Goal: Communication & Community: Ask a question

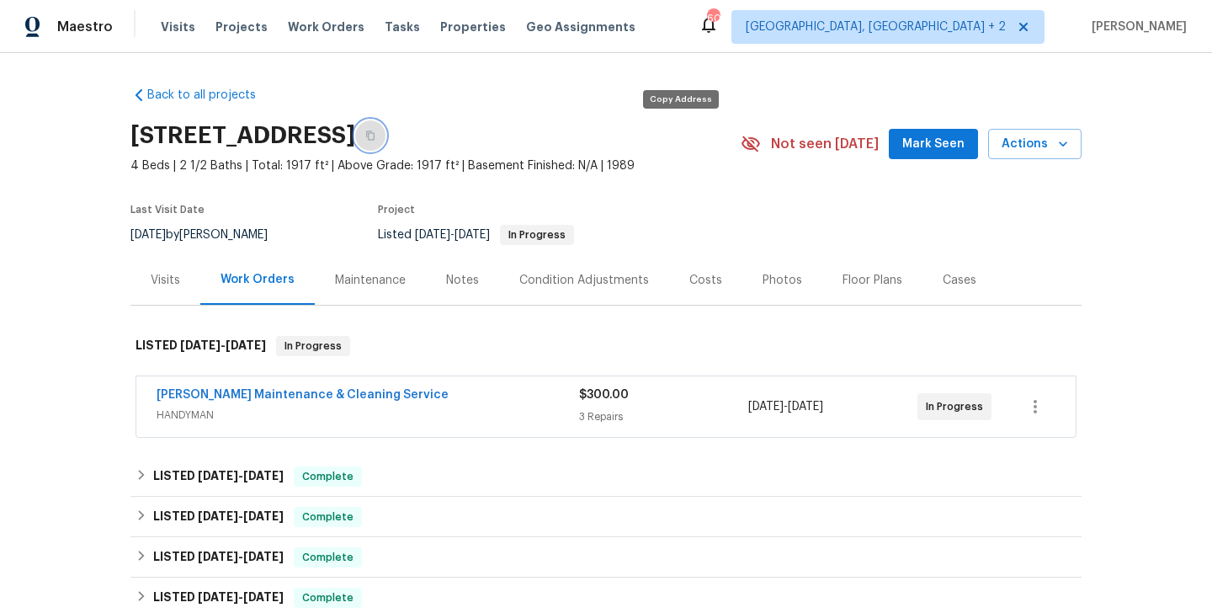
click at [386, 129] on button "button" at bounding box center [370, 135] width 30 height 30
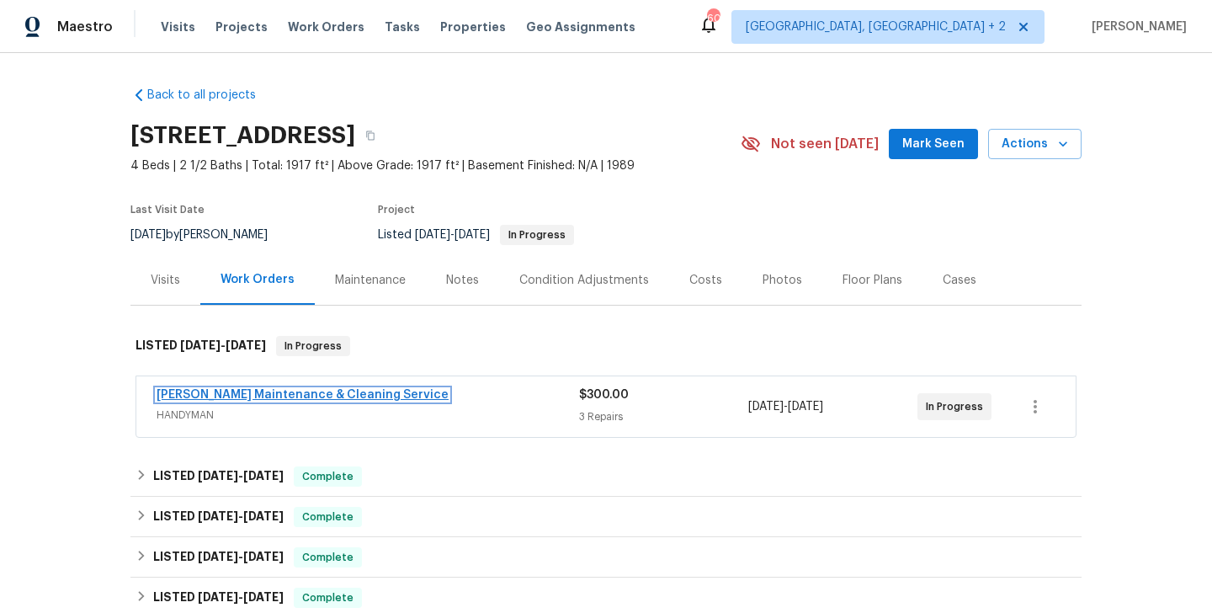
click at [348, 391] on link "Baker's Maintenance & Cleaning Service" at bounding box center [303, 395] width 292 height 12
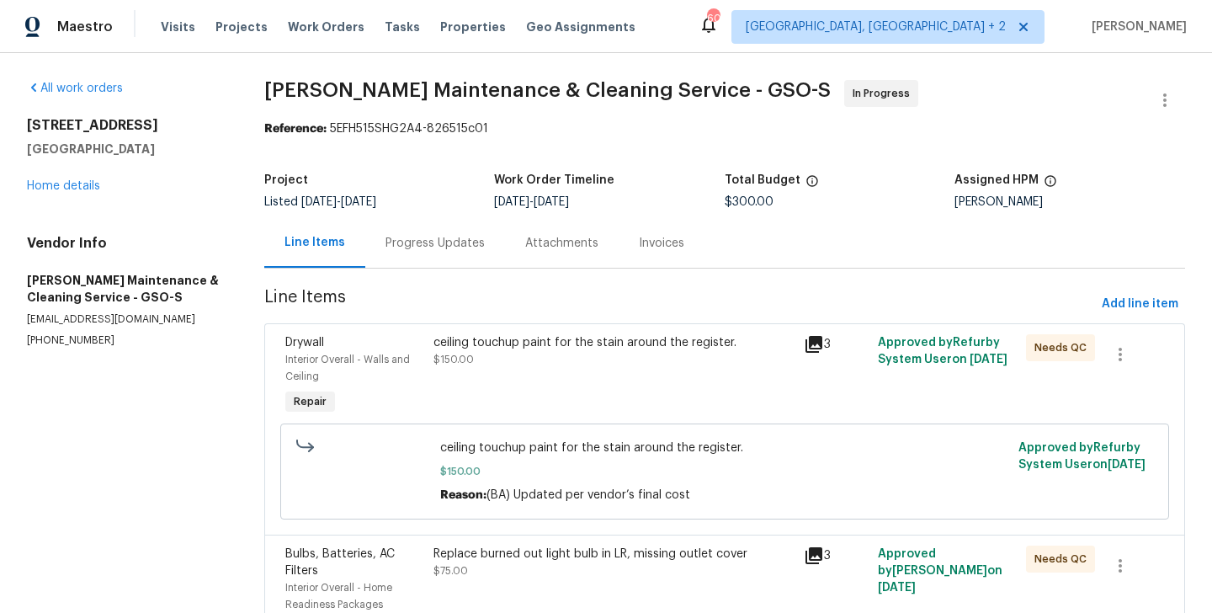
click at [407, 253] on div "Progress Updates" at bounding box center [435, 243] width 140 height 50
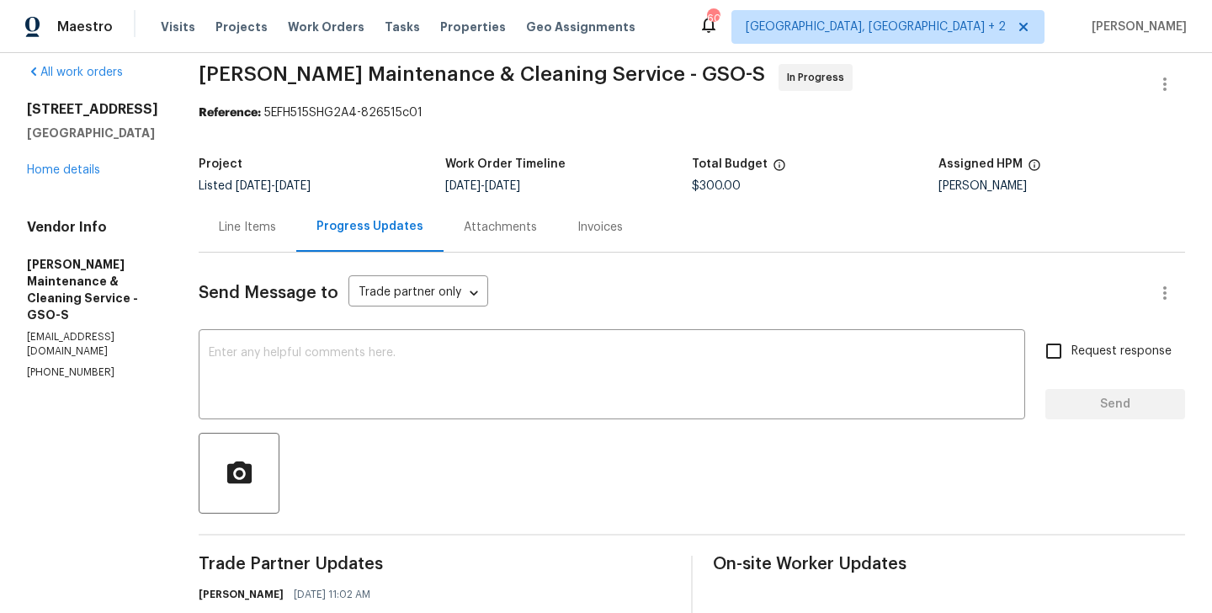
scroll to position [252, 0]
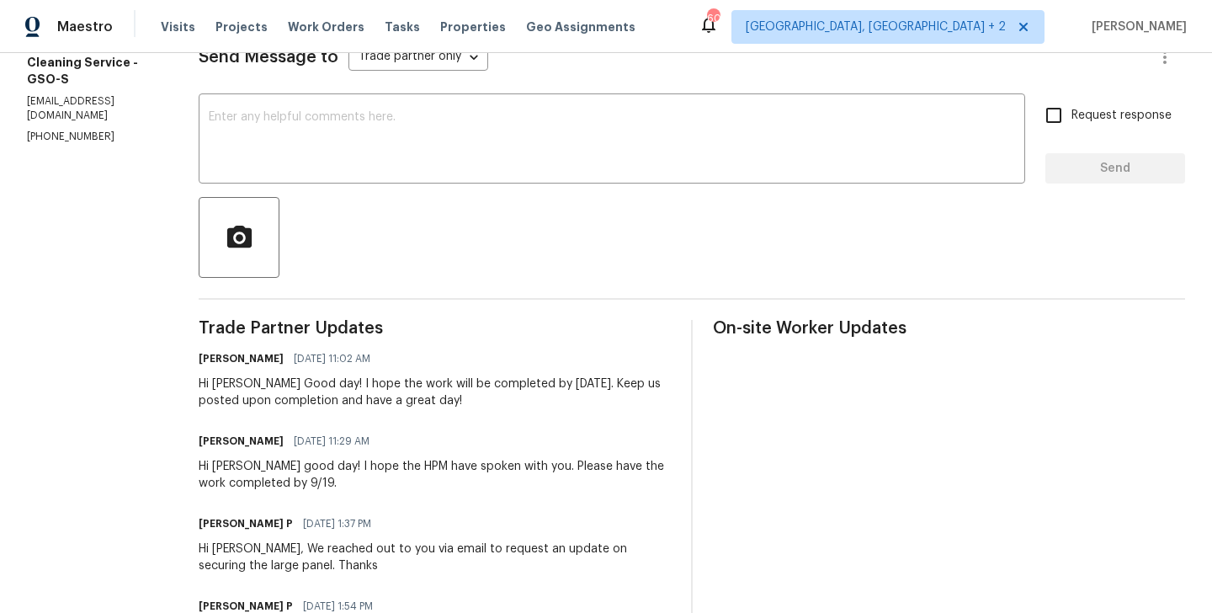
click at [253, 385] on div "Hi Simpson Good day! I hope the work will be completed by tomorrow 9/19. Keep u…" at bounding box center [435, 392] width 472 height 34
copy div "Simpson"
click at [295, 47] on div "Maestro Visits Projects Work Orders Tasks Properties Geo Assignments 60 Albuque…" at bounding box center [606, 26] width 1212 height 53
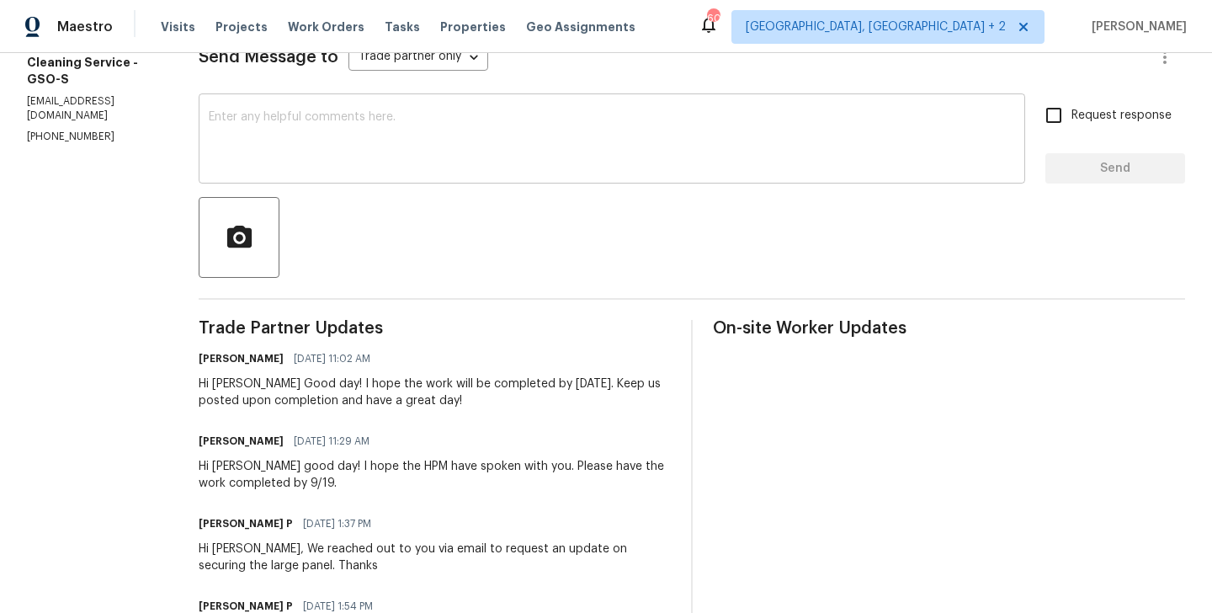
click at [283, 149] on textarea at bounding box center [612, 140] width 806 height 59
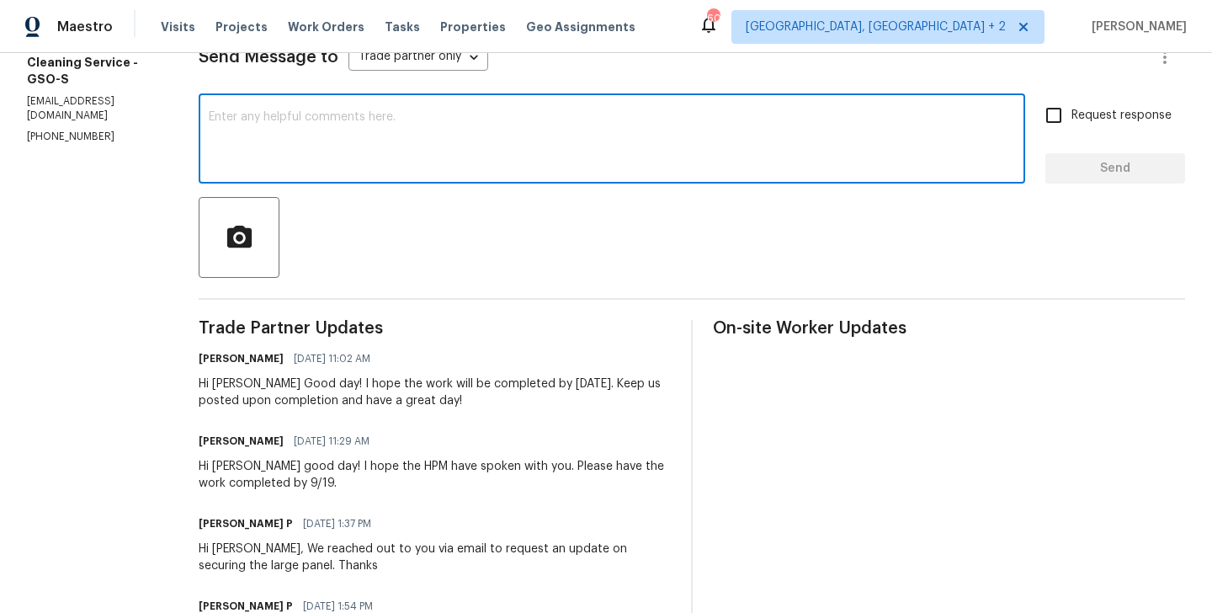
paste textarea "Simpson"
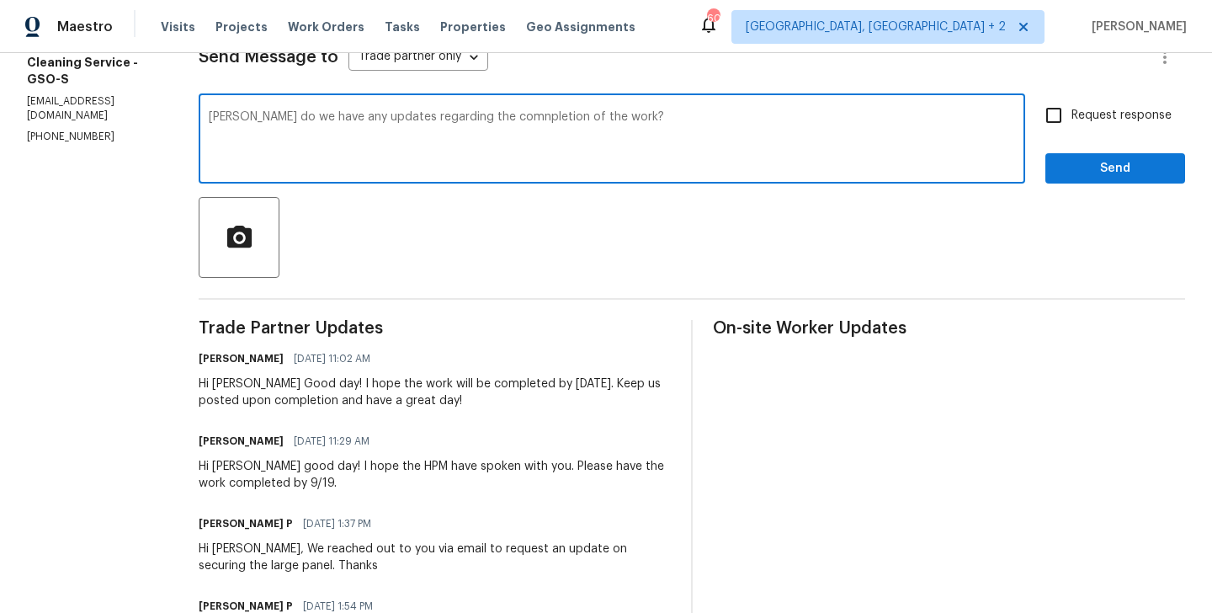
type textarea "Simpson do we have any updates regarding the comnpletion of the work?"
click at [1032, 126] on div "Simpson do we have any updates regarding the comnpletion of the work? x ​ Reque…" at bounding box center [692, 141] width 987 height 86
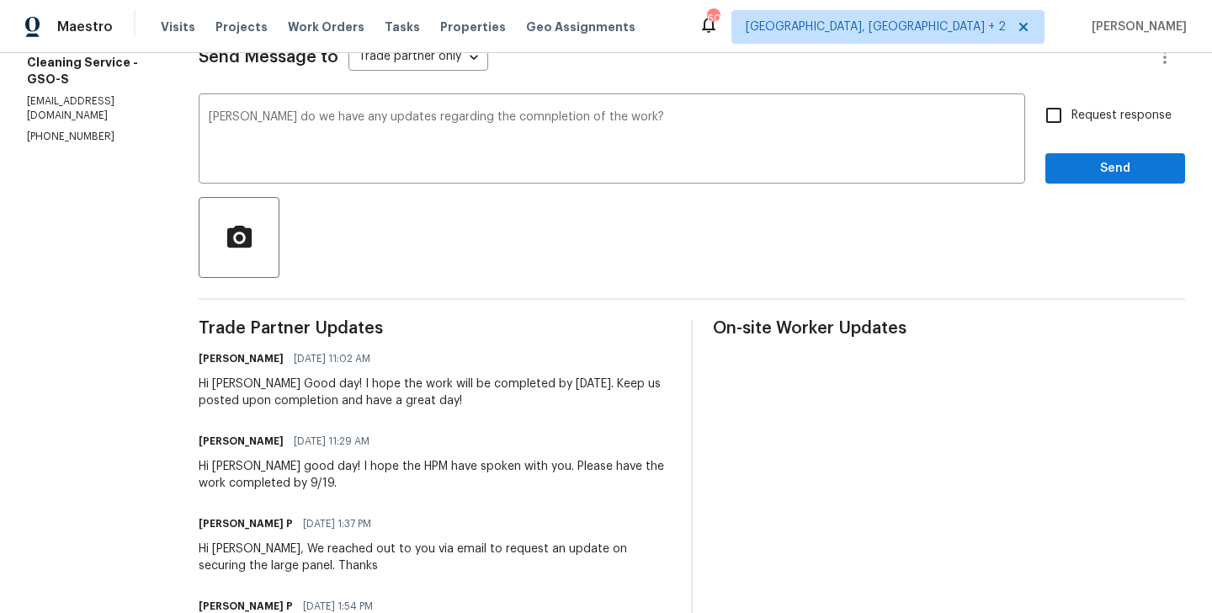
click at [1057, 121] on input "Request response" at bounding box center [1053, 115] width 35 height 35
checkbox input "true"
click at [1089, 177] on span "Send" at bounding box center [1115, 168] width 113 height 21
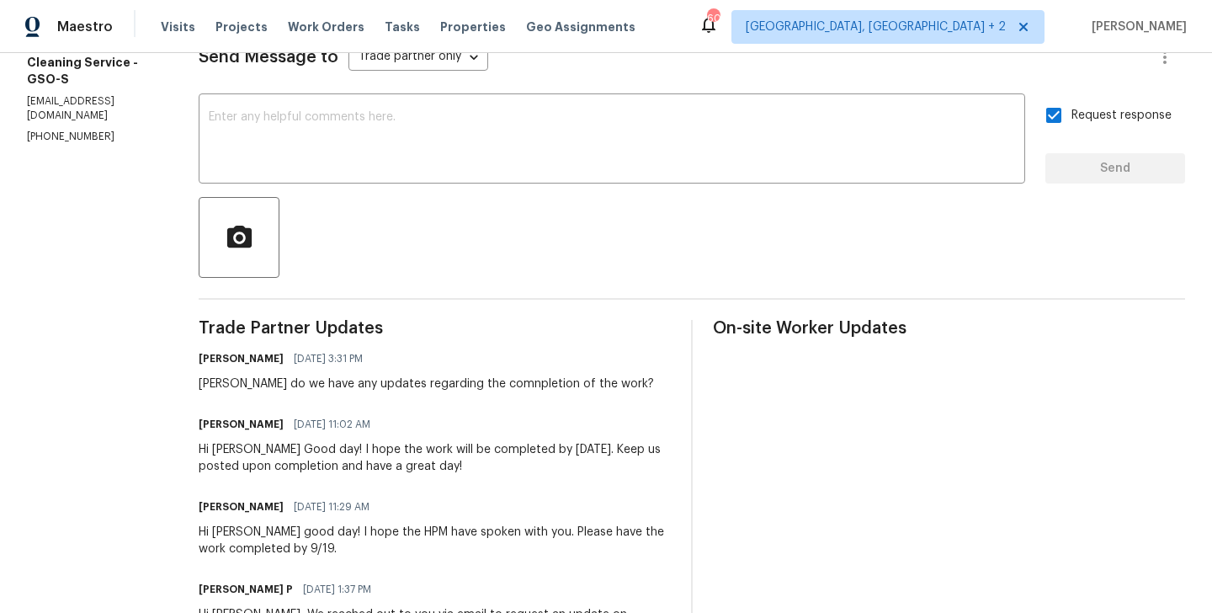
click at [109, 130] on p "(336) 781-6283" at bounding box center [92, 137] width 131 height 14
copy p "(336) 781-6283"
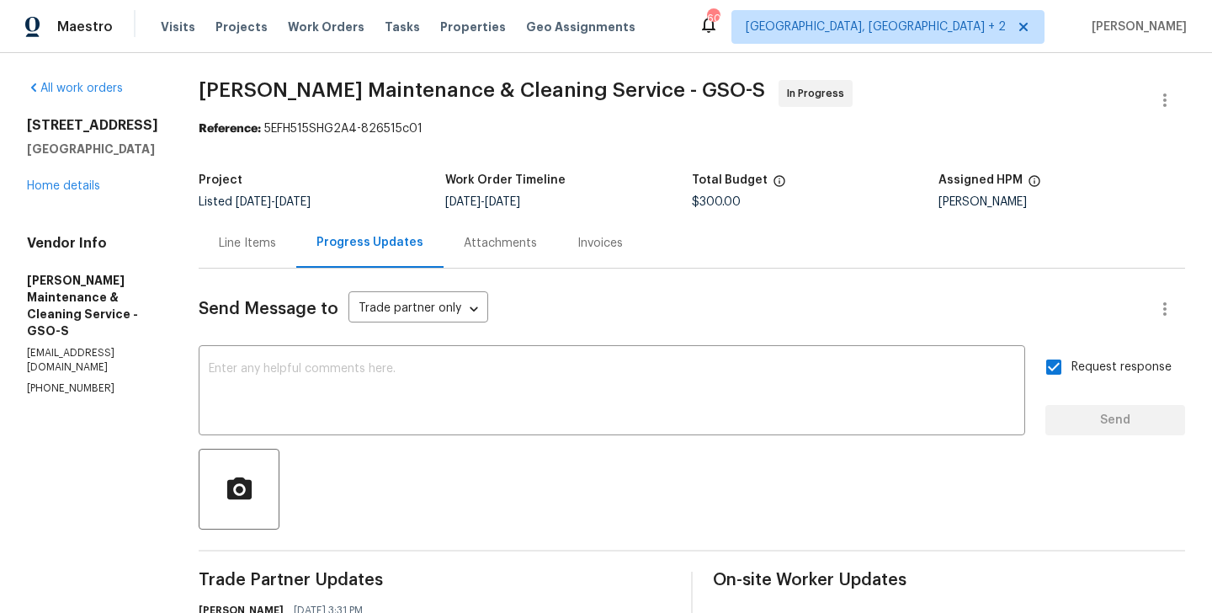
drag, startPoint x: 219, startPoint y: 110, endPoint x: 558, endPoint y: 108, distance: 339.3
click at [558, 108] on span "Baker's Maintenance & Cleaning Service - GSO-S In Progress" at bounding box center [672, 100] width 946 height 40
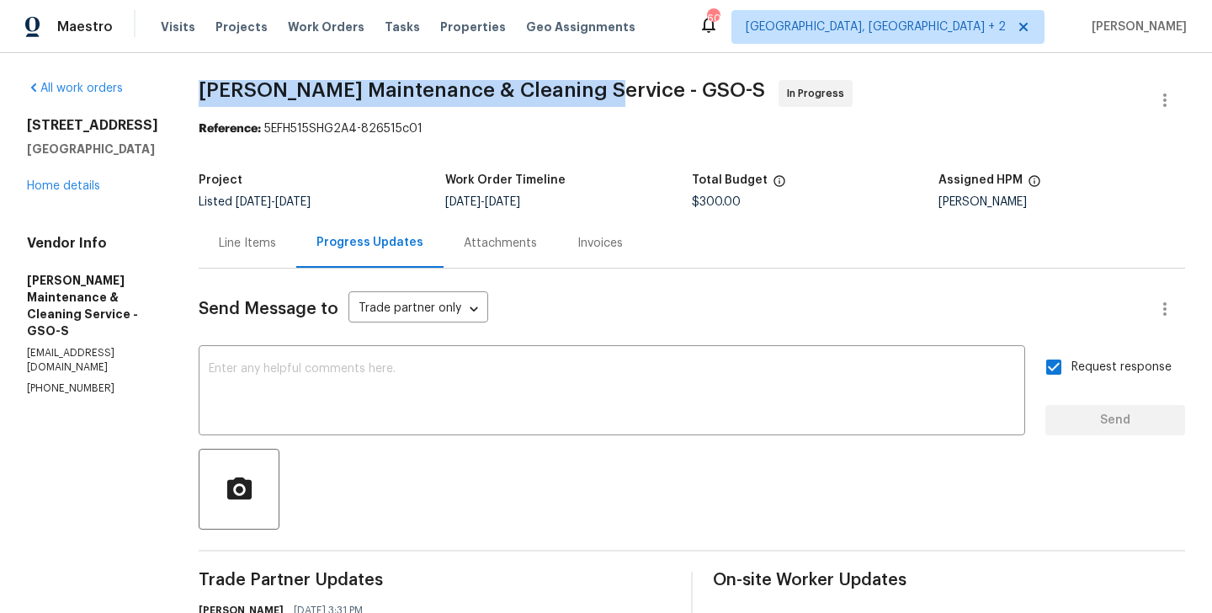
drag, startPoint x: 604, startPoint y: 87, endPoint x: 221, endPoint y: 81, distance: 383.1
click at [221, 81] on span "Baker's Maintenance & Cleaning Service - GSO-S" at bounding box center [482, 90] width 567 height 20
copy span "Baker's Maintenance & Cleaning Service"
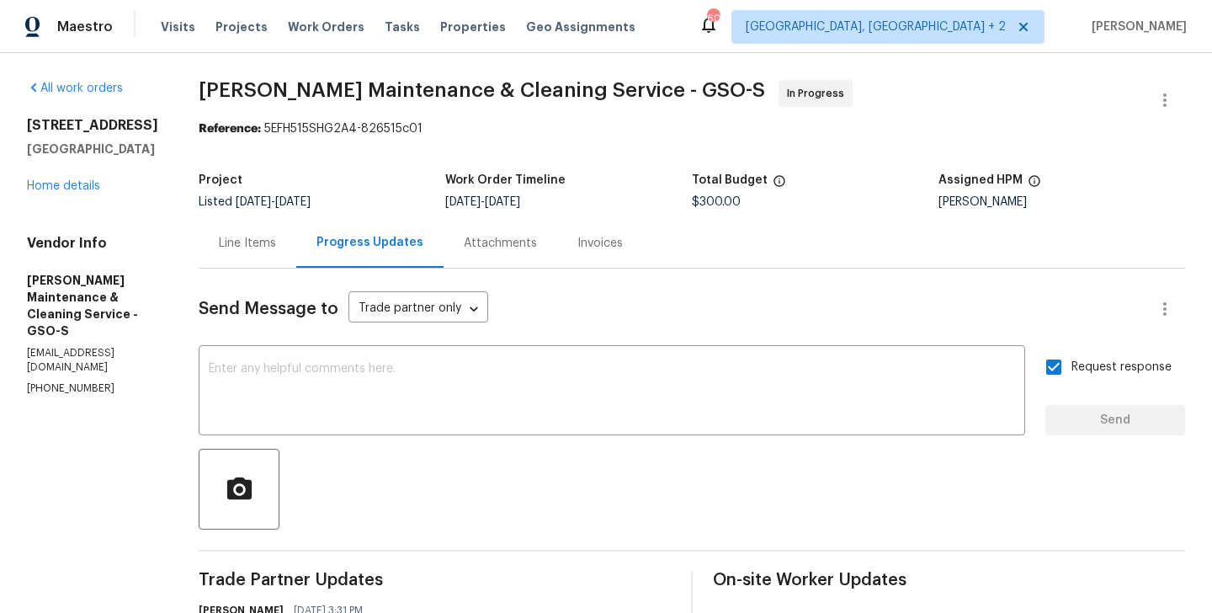
click at [47, 178] on div "4205 Club Pointe Ct Winston Salem, NC 27104 Home details" at bounding box center [92, 155] width 131 height 77
click at [47, 184] on link "Home details" at bounding box center [63, 186] width 73 height 12
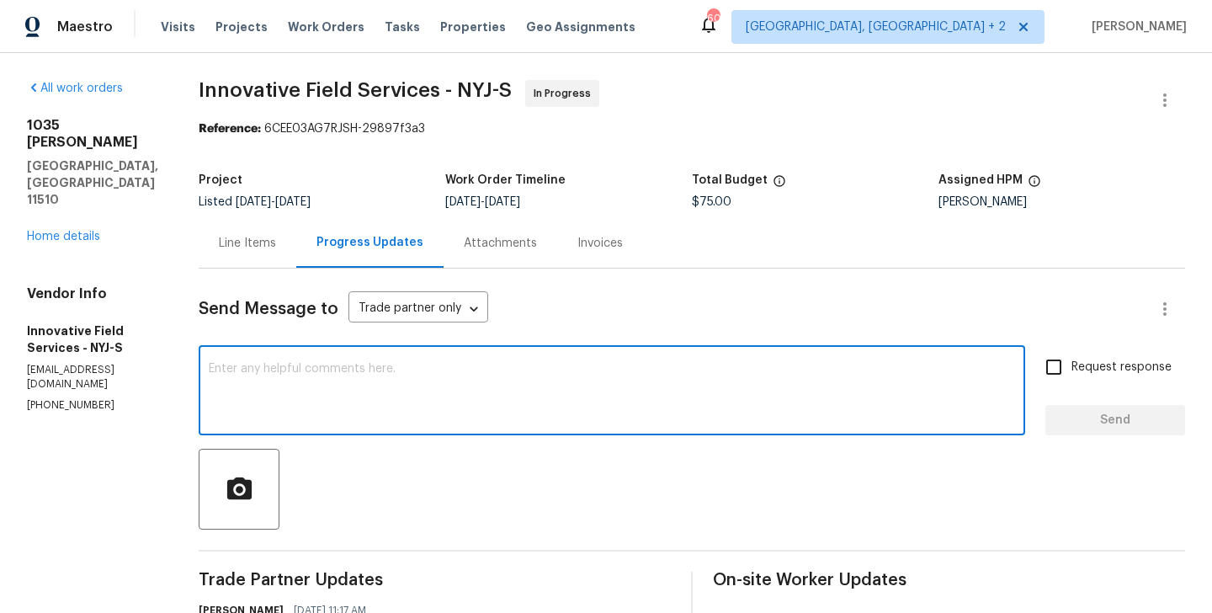
click at [321, 391] on textarea at bounding box center [612, 392] width 806 height 59
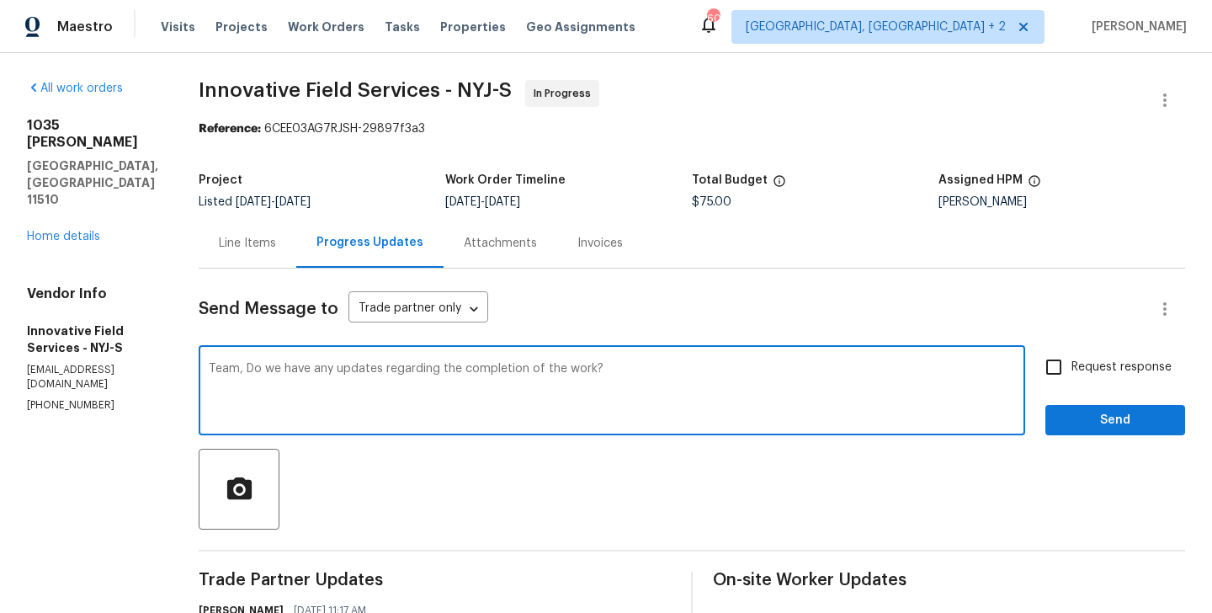
type textarea "Team, Do we have any updates regarding the completion of the work?"
click at [1073, 375] on span "Request response" at bounding box center [1122, 368] width 100 height 18
click at [1072, 375] on input "Request response" at bounding box center [1053, 366] width 35 height 35
checkbox input "true"
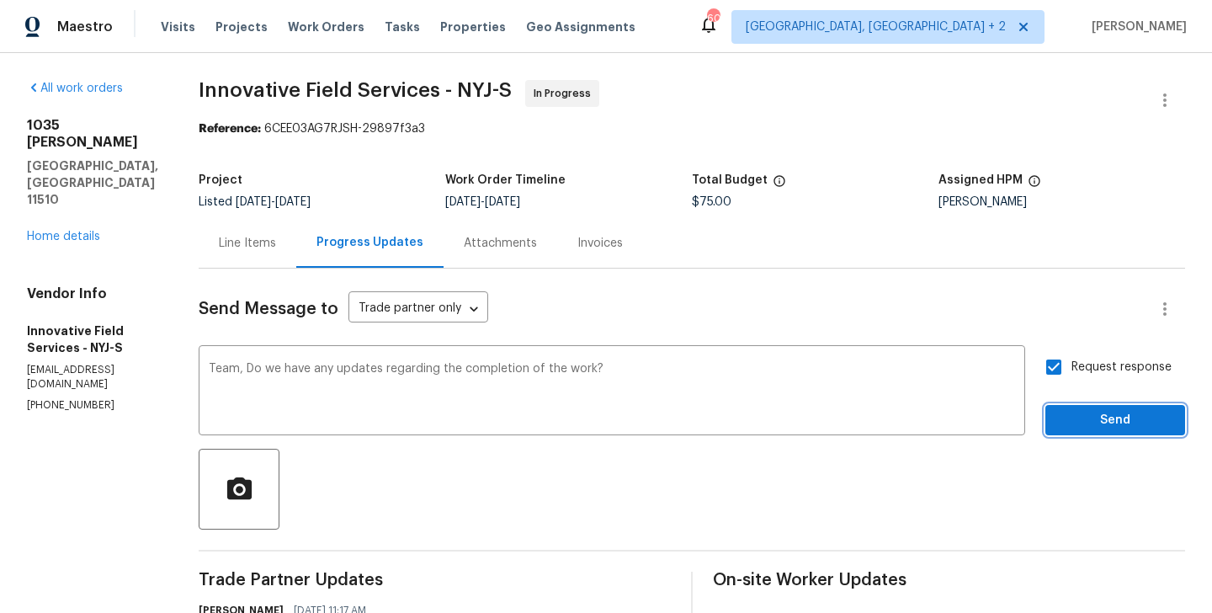
click at [1073, 407] on button "Send" at bounding box center [1116, 420] width 140 height 31
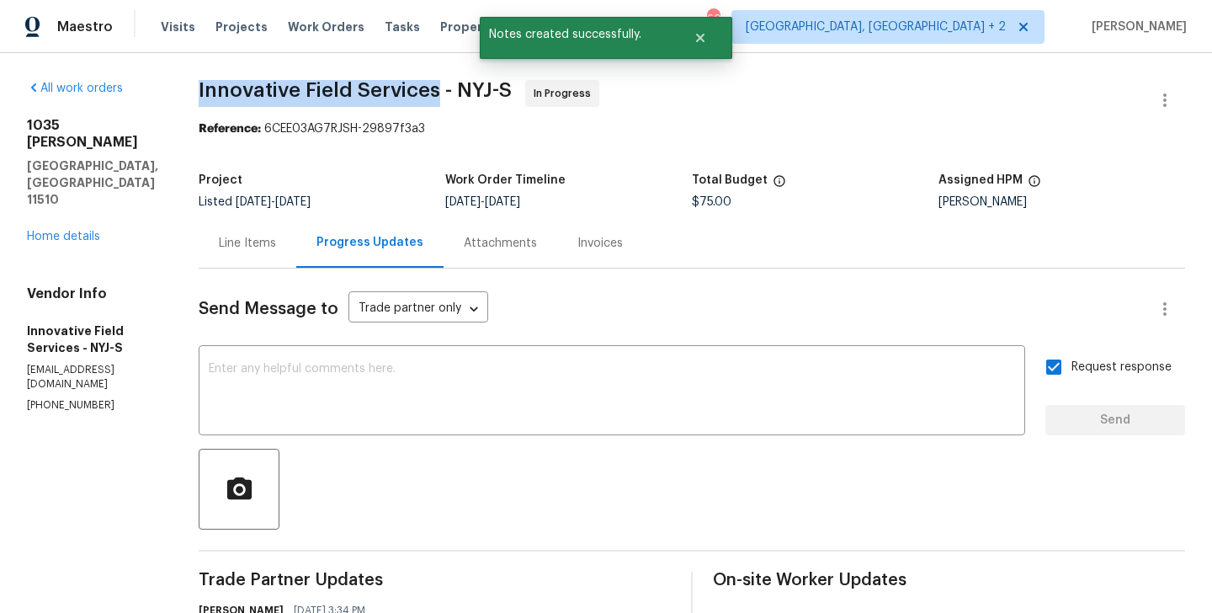
drag, startPoint x: 185, startPoint y: 97, endPoint x: 433, endPoint y: 99, distance: 247.5
copy span "Innovative Field Services"
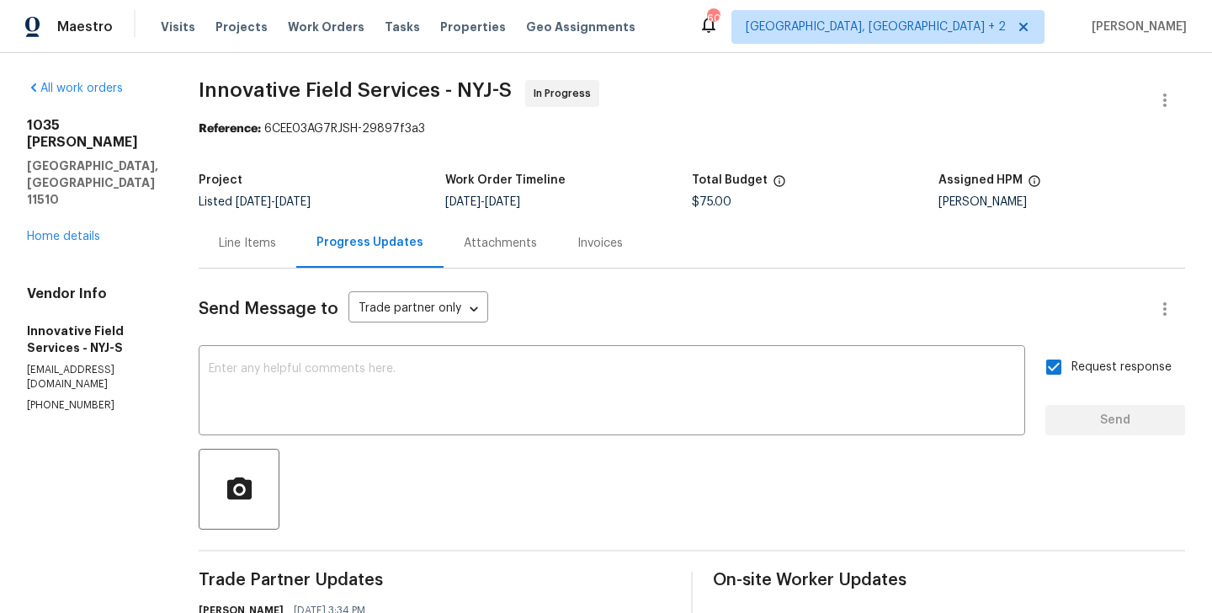
click at [65, 398] on p "(631) 676-4222" at bounding box center [92, 405] width 131 height 14
copy p "(631) 676-4222"
click at [71, 231] on link "Home details" at bounding box center [63, 237] width 73 height 12
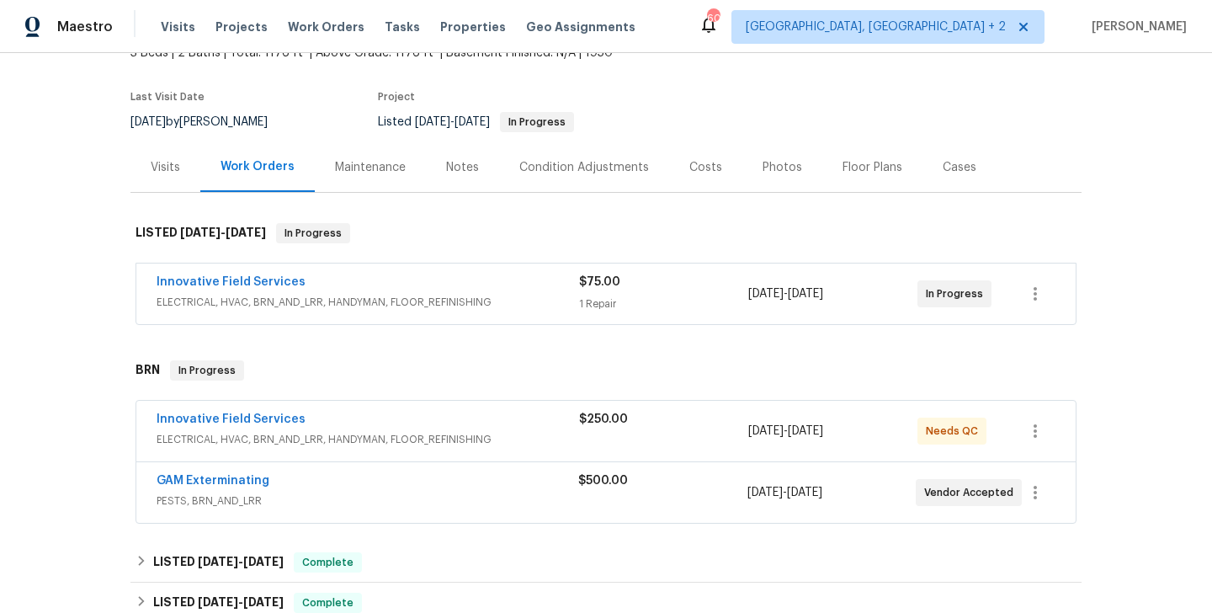
scroll to position [147, 0]
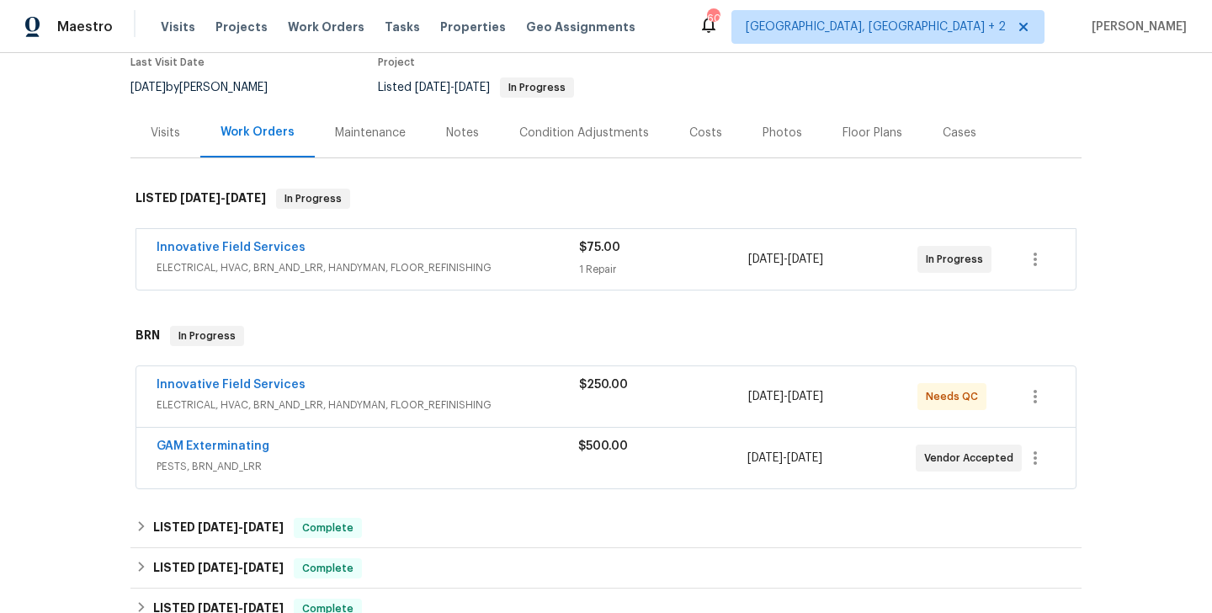
click at [327, 390] on div "Innovative Field Services" at bounding box center [368, 386] width 423 height 20
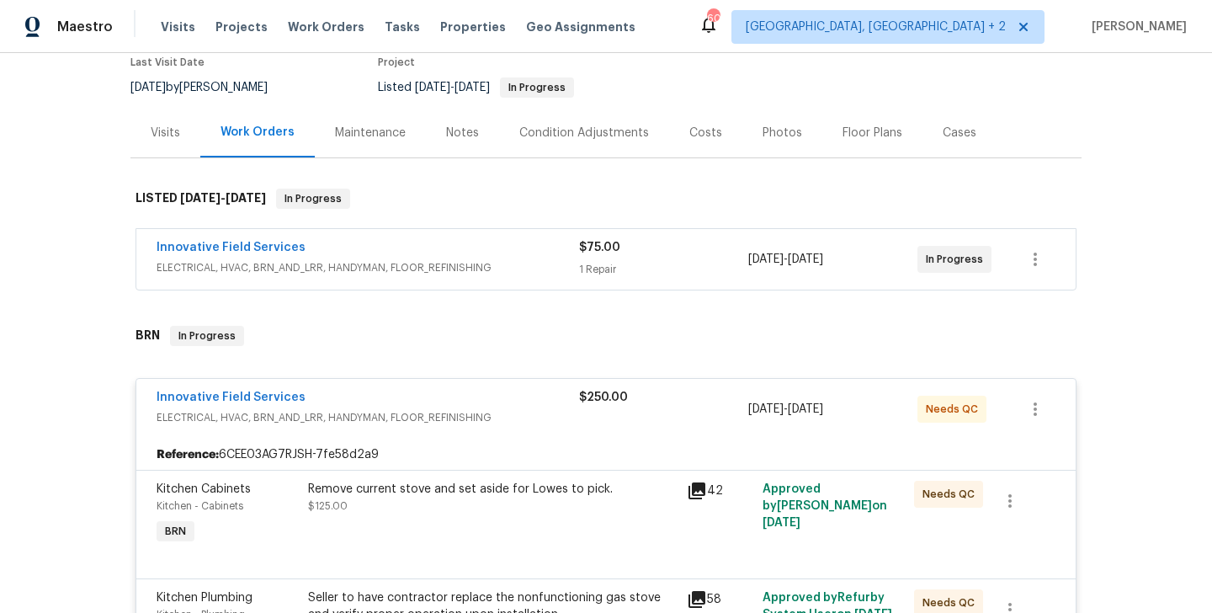
click at [317, 395] on div "Innovative Field Services" at bounding box center [368, 399] width 423 height 20
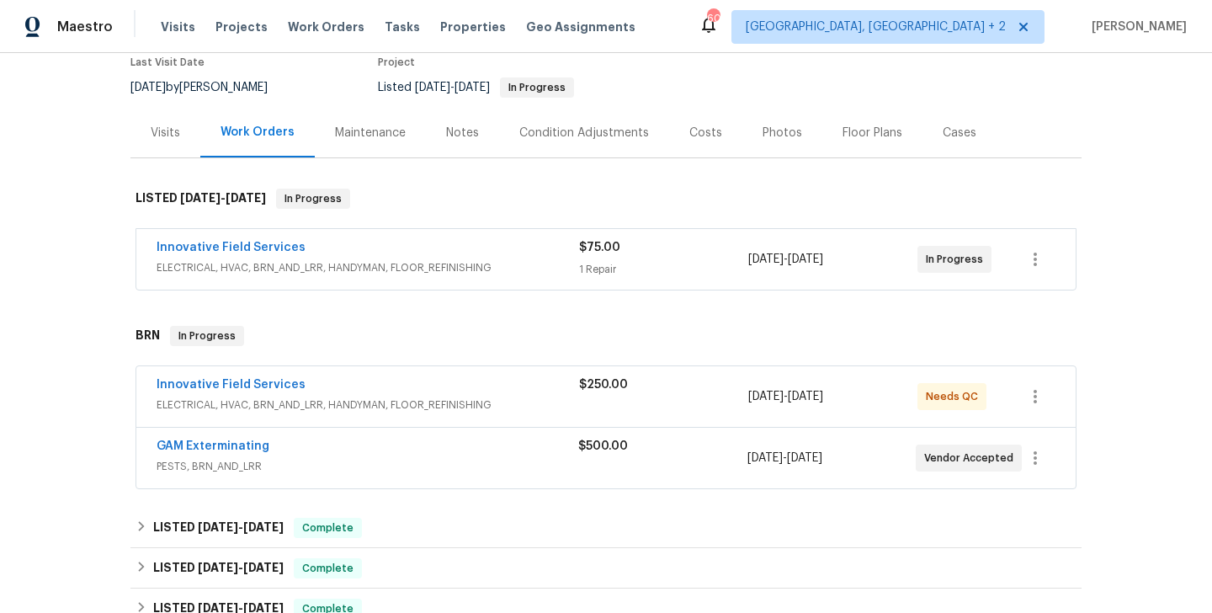
click at [307, 446] on div "GAM Exterminating" at bounding box center [368, 448] width 422 height 20
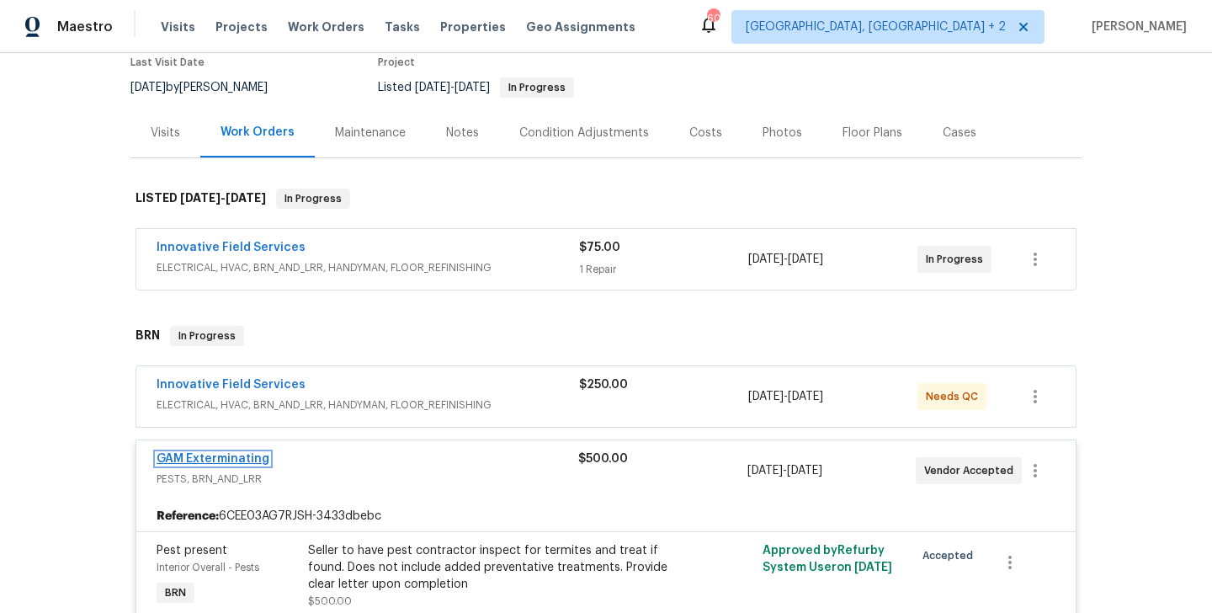
click at [256, 461] on link "GAM Exterminating" at bounding box center [213, 459] width 113 height 12
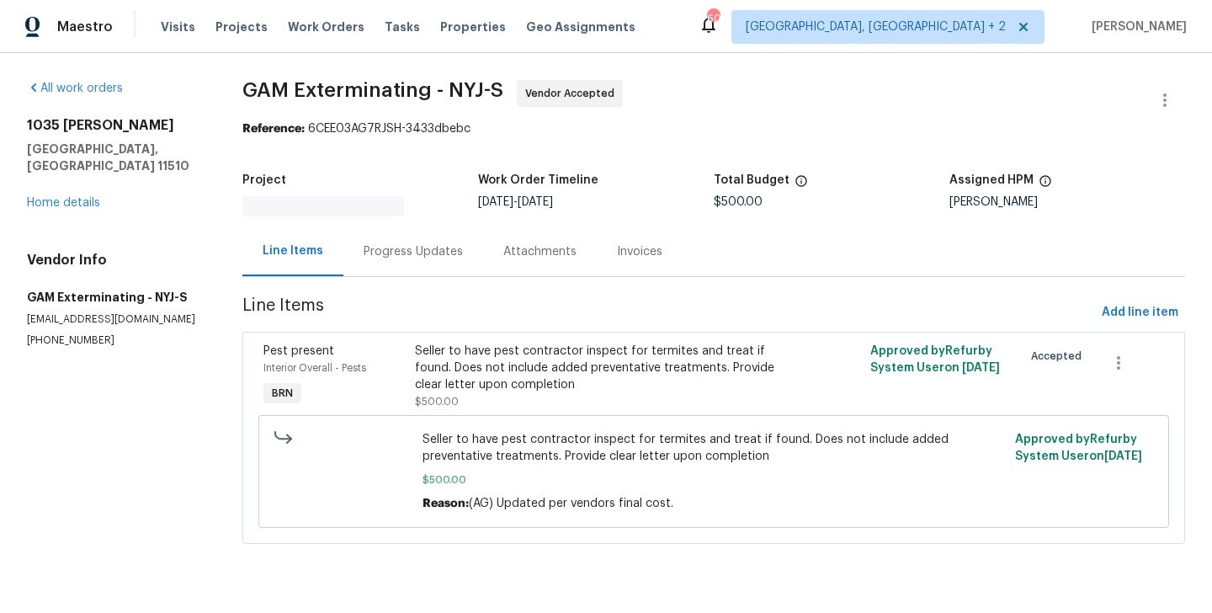
click at [418, 257] on div "Progress Updates" at bounding box center [413, 251] width 140 height 50
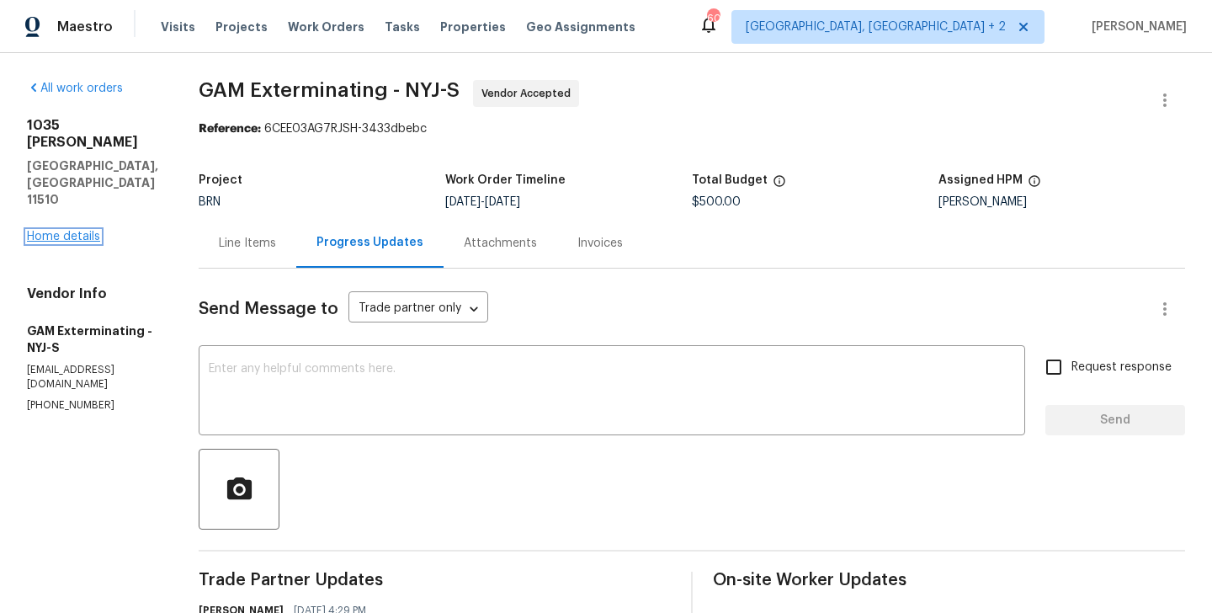
click at [67, 231] on link "Home details" at bounding box center [63, 237] width 73 height 12
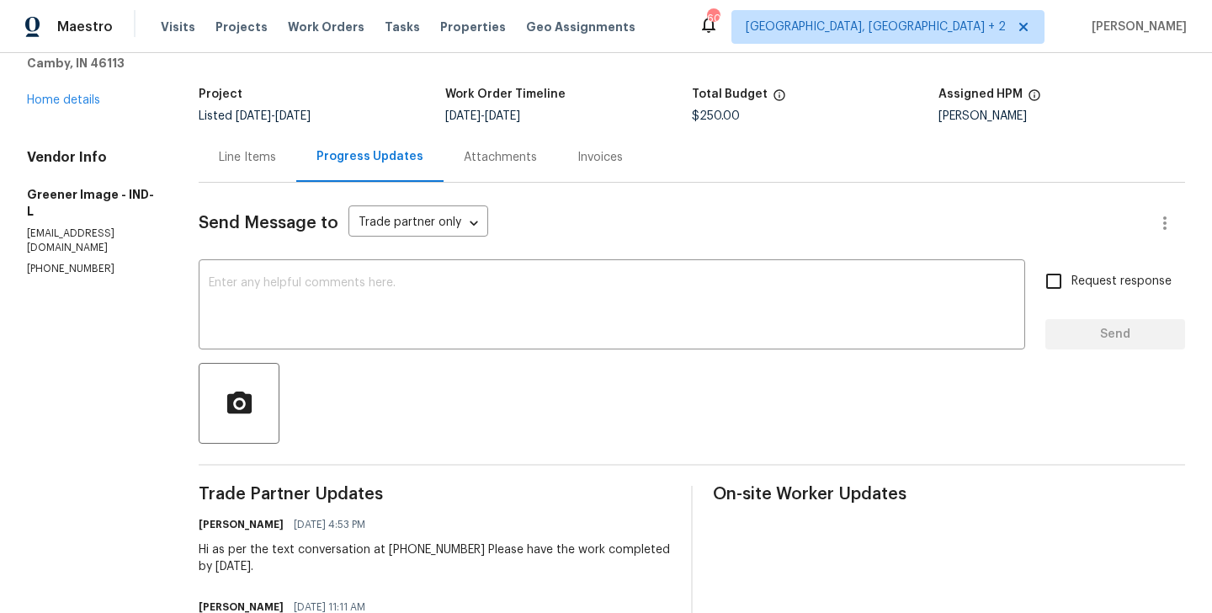
scroll to position [13, 0]
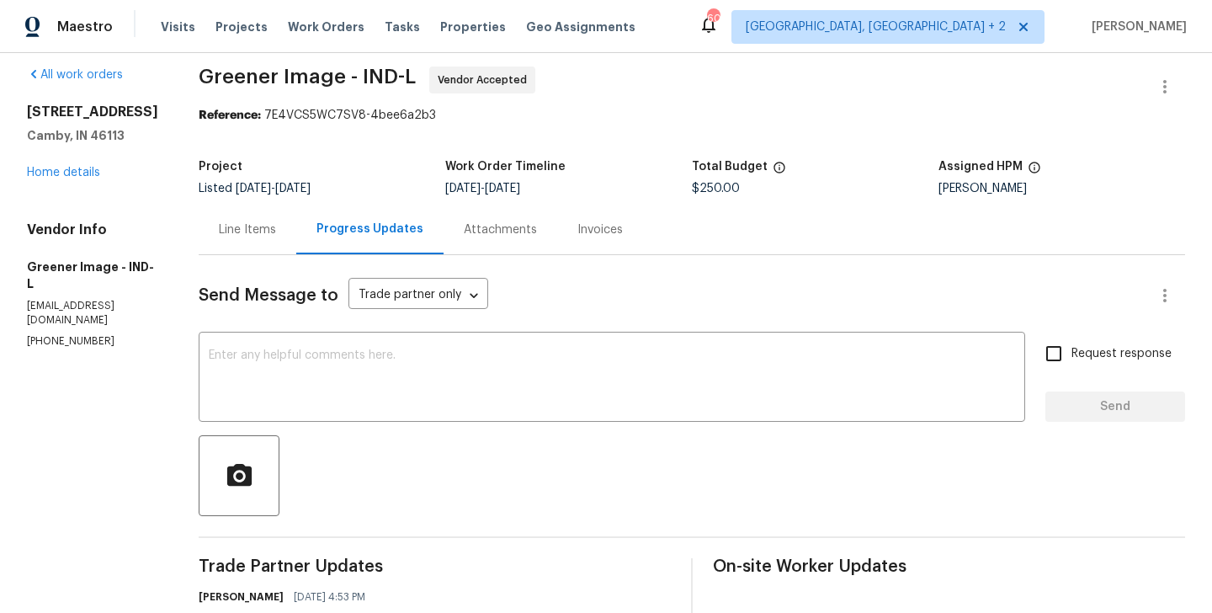
click at [112, 336] on div "Vendor Info Greener Image - IND-L greenerindy@yahoo.com (317) 496-6321" at bounding box center [92, 284] width 131 height 127
copy p "(317) 496-6321"
click at [313, 385] on textarea at bounding box center [612, 378] width 806 height 59
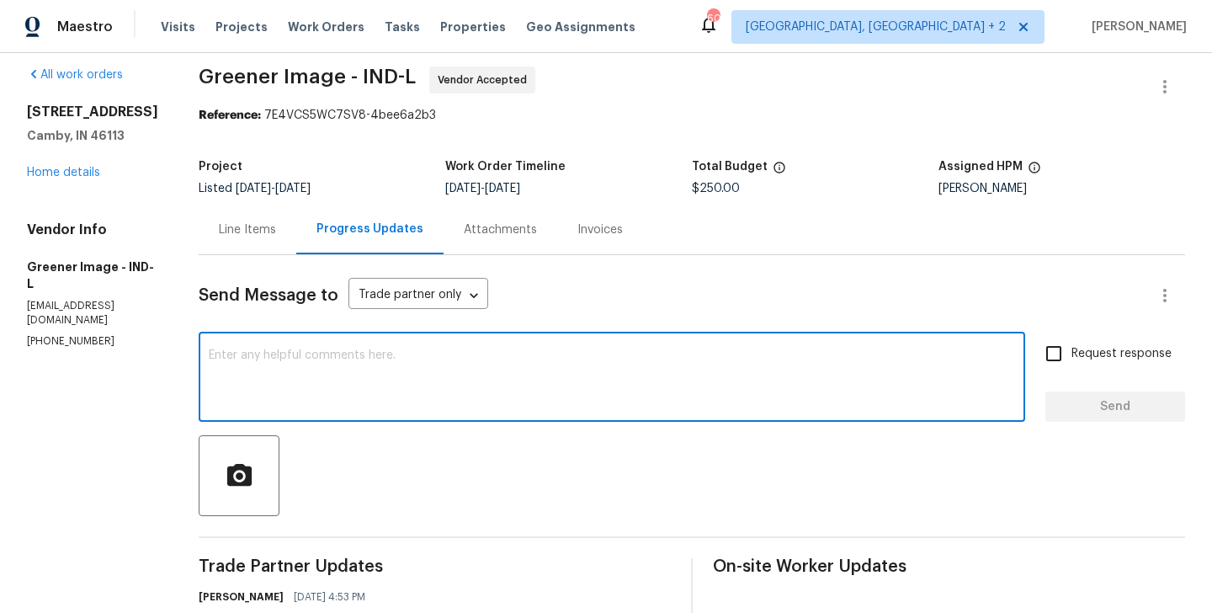
paste textarea "Hi Do we have any updates regarding the completion of the work?"
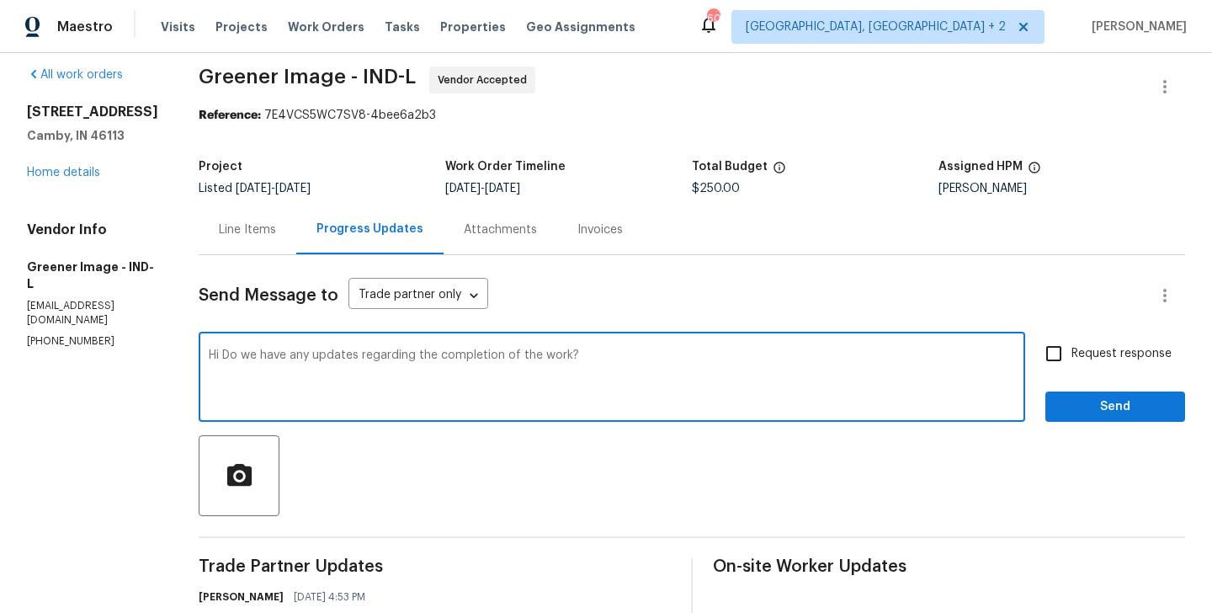
type textarea "Hi Do we have any updates regarding the completion of the work?"
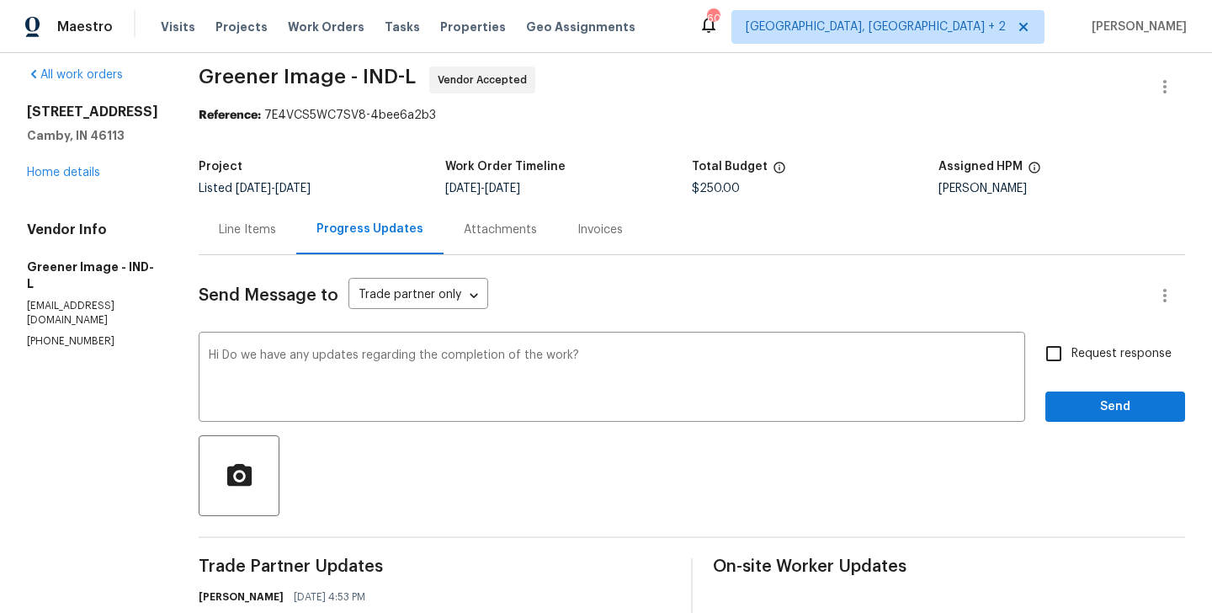
click at [1107, 357] on span "Request response" at bounding box center [1122, 354] width 100 height 18
click at [1072, 357] on input "Request response" at bounding box center [1053, 353] width 35 height 35
checkbox input "true"
click at [1091, 402] on span "Send" at bounding box center [1115, 407] width 113 height 21
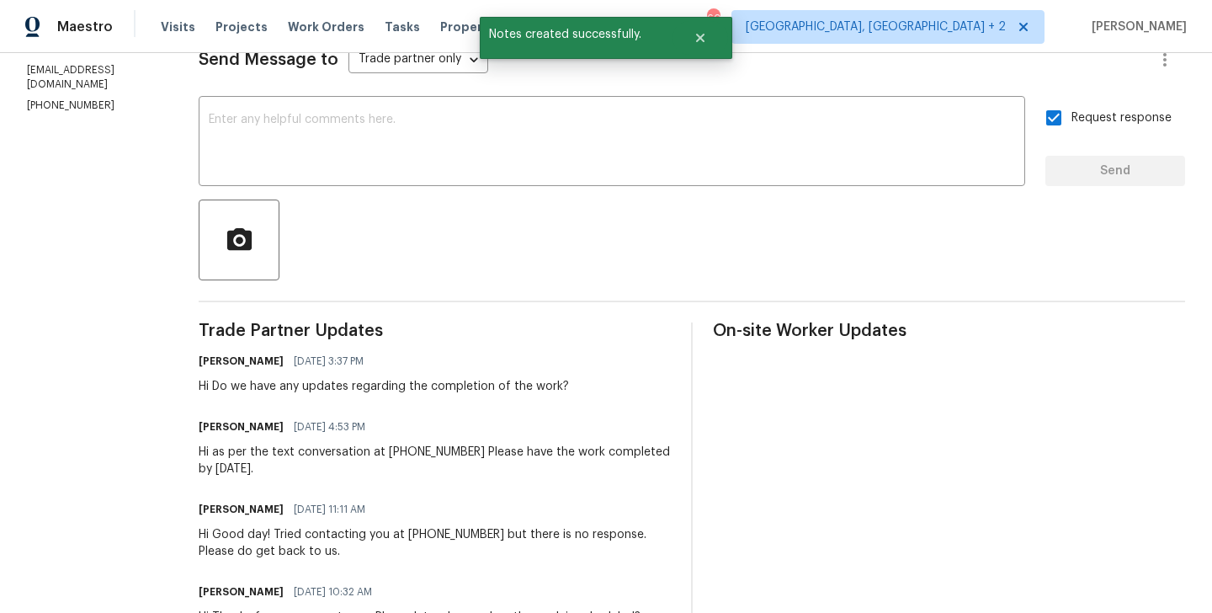
scroll to position [0, 0]
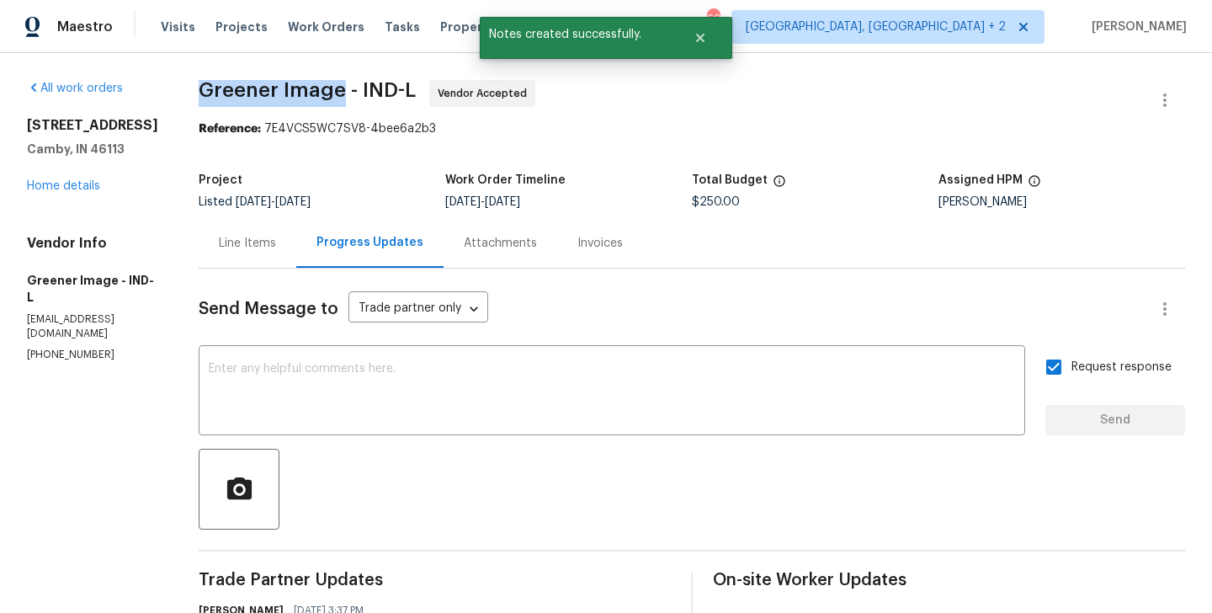
drag, startPoint x: 196, startPoint y: 93, endPoint x: 336, endPoint y: 93, distance: 139.7
click at [336, 93] on span "Greener Image - IND-L" at bounding box center [307, 90] width 217 height 20
copy span "Greener Image"
click at [79, 192] on link "Home details" at bounding box center [63, 186] width 73 height 12
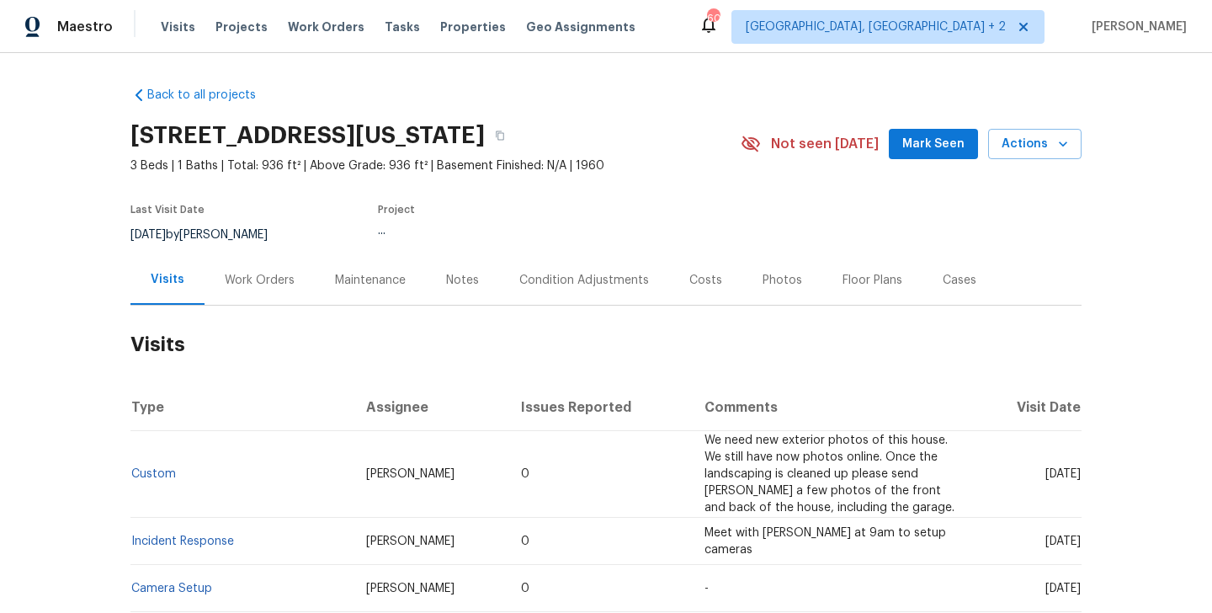
click at [263, 283] on div "Work Orders" at bounding box center [260, 280] width 70 height 17
